Goal: Entertainment & Leisure: Consume media (video, audio)

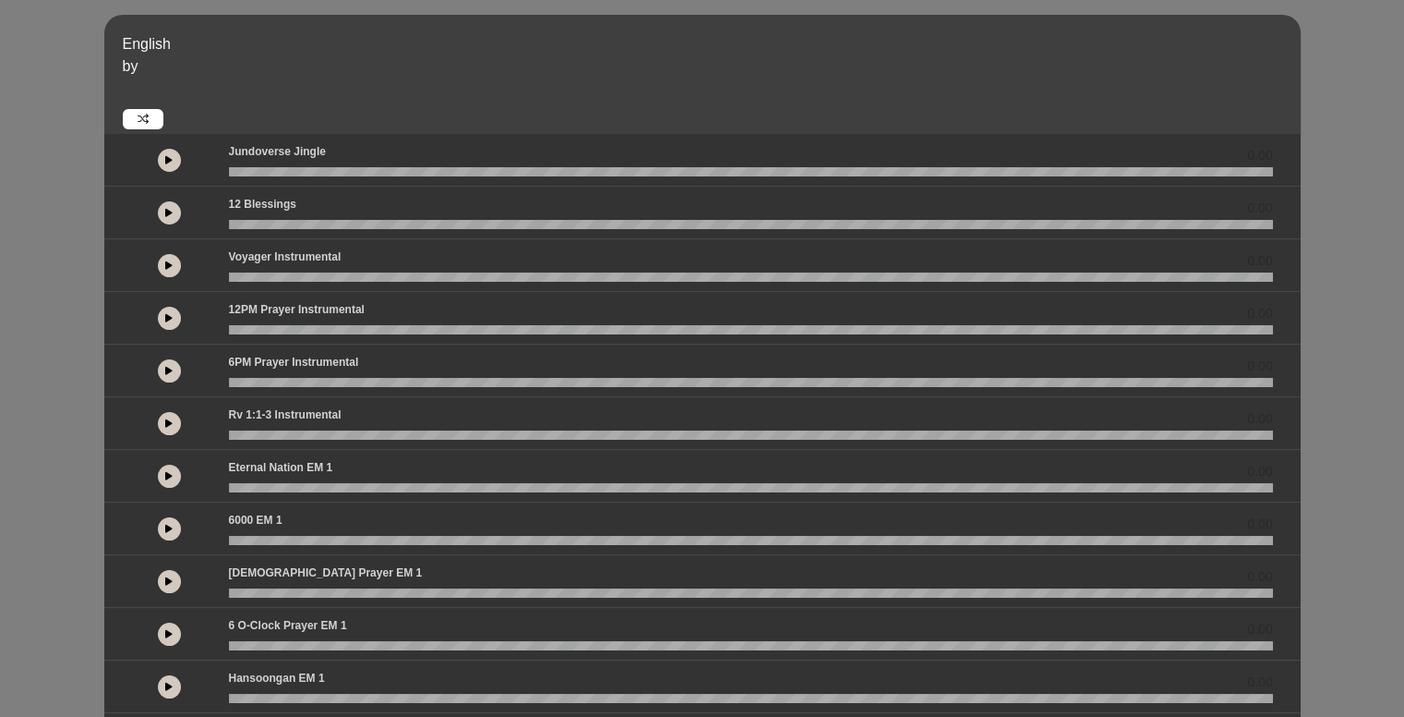
click at [147, 119] on icon at bounding box center [143, 119] width 11 height 11
click at [139, 119] on icon at bounding box center [143, 119] width 11 height 11
click at [170, 163] on icon at bounding box center [168, 159] width 7 height 9
click at [169, 161] on icon at bounding box center [169, 159] width 6 height 9
drag, startPoint x: 366, startPoint y: 174, endPoint x: 253, endPoint y: 184, distance: 113.1
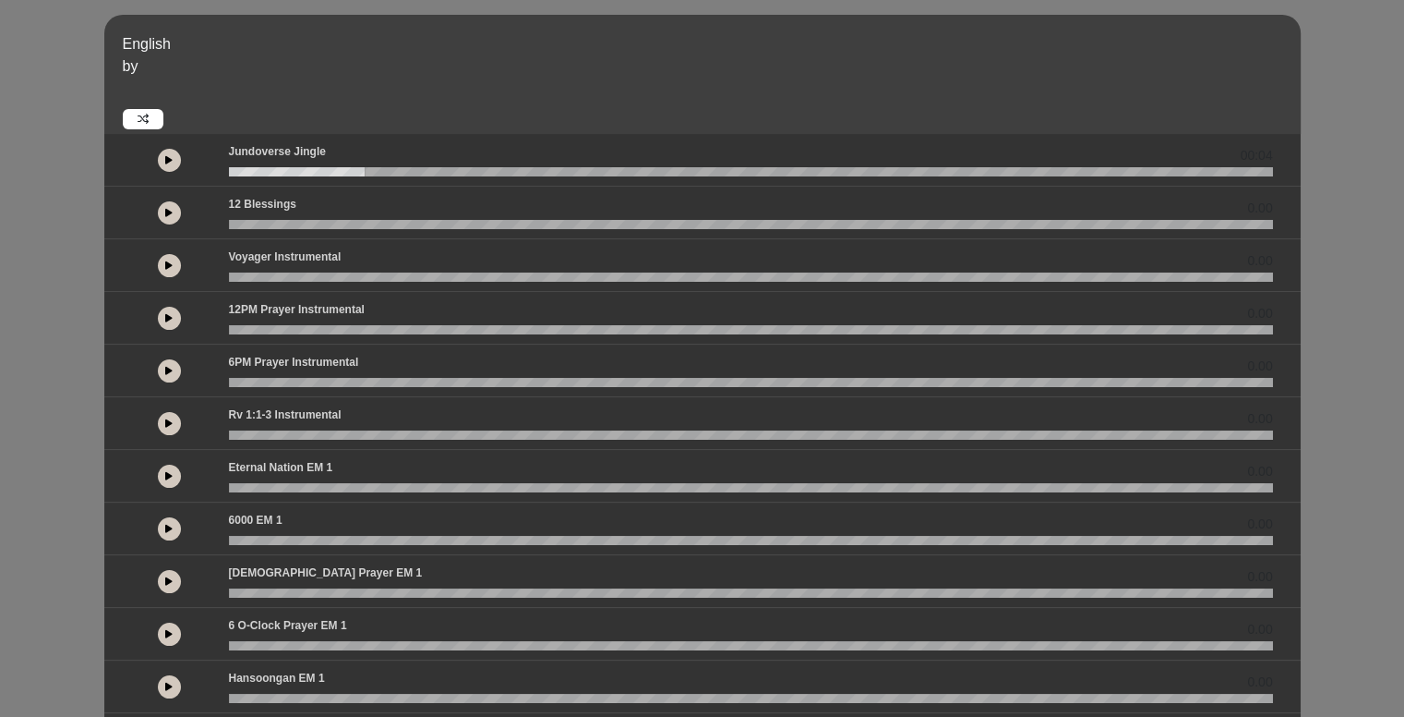
click at [253, 184] on div "00:04" at bounding box center [702, 160] width 1197 height 53
click at [240, 174] on wave at bounding box center [751, 171] width 1044 height 9
click at [230, 172] on wave at bounding box center [751, 171] width 1044 height 9
